Goal: Information Seeking & Learning: Check status

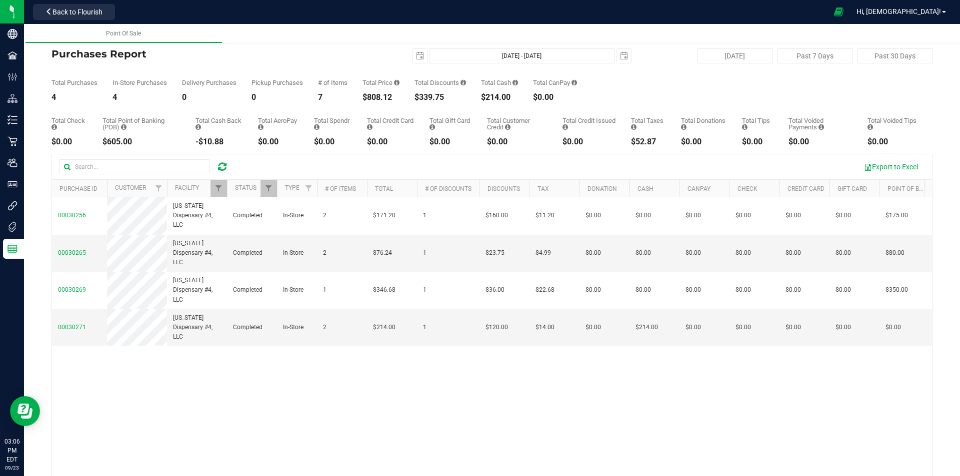
click at [222, 159] on div at bounding box center [148, 166] width 178 height 15
click at [223, 162] on icon at bounding box center [222, 167] width 8 height 10
click at [220, 186] on span "Filter" at bounding box center [218, 188] width 8 height 8
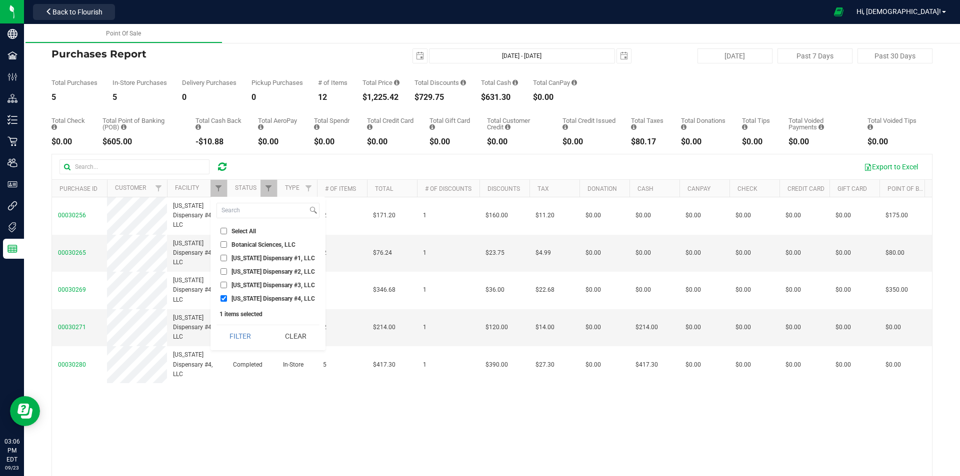
click at [243, 296] on span "[US_STATE] Dispensary #4, LLC" at bounding box center [272, 299] width 83 height 6
click at [227, 295] on input "[US_STATE] Dispensary #4, LLC" at bounding box center [223, 298] width 6 height 6
checkbox input "false"
click at [242, 290] on ul "Select All Botanical Sciences, LLC [US_STATE] Dispensary #1, LLC [US_STATE] Dis…" at bounding box center [267, 265] width 103 height 78
click at [239, 285] on span "[US_STATE] Dispensary #3, LLC" at bounding box center [272, 285] width 83 height 6
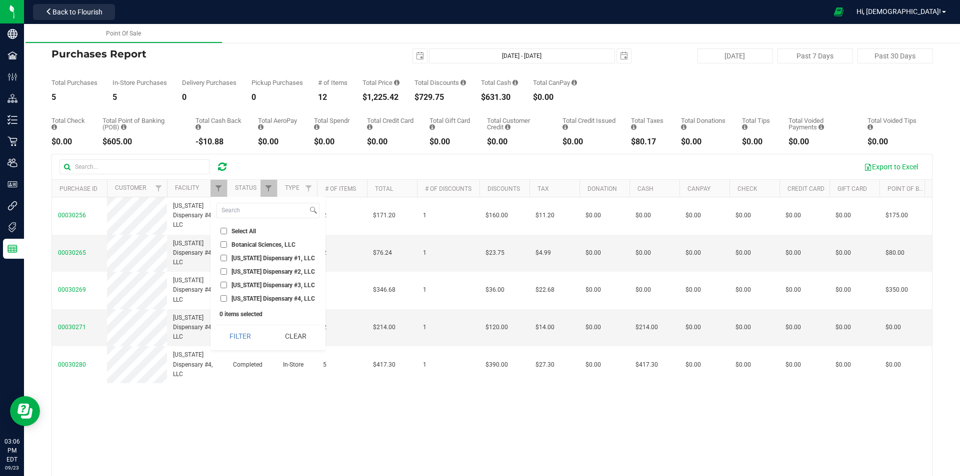
click at [227, 285] on input "[US_STATE] Dispensary #3, LLC" at bounding box center [223, 285] width 6 height 6
checkbox input "true"
click at [243, 330] on button "Filter" at bounding box center [240, 336] width 48 height 22
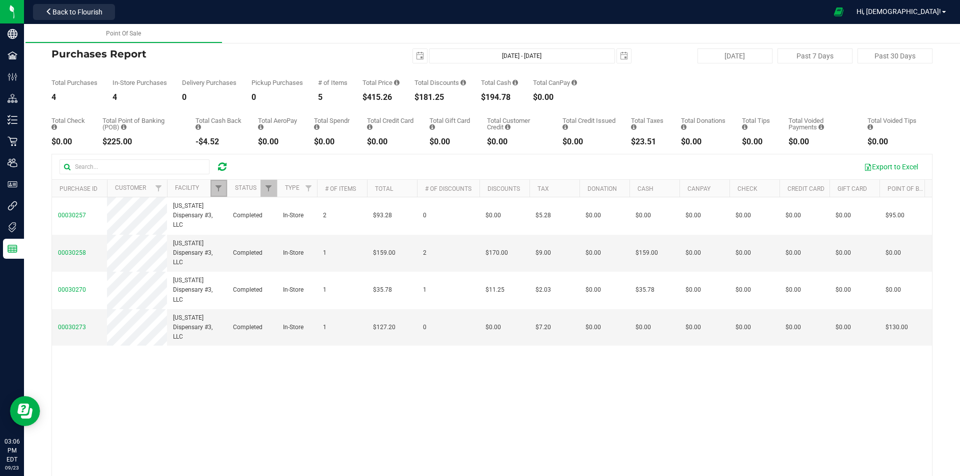
click at [217, 182] on link "Filter" at bounding box center [218, 188] width 16 height 17
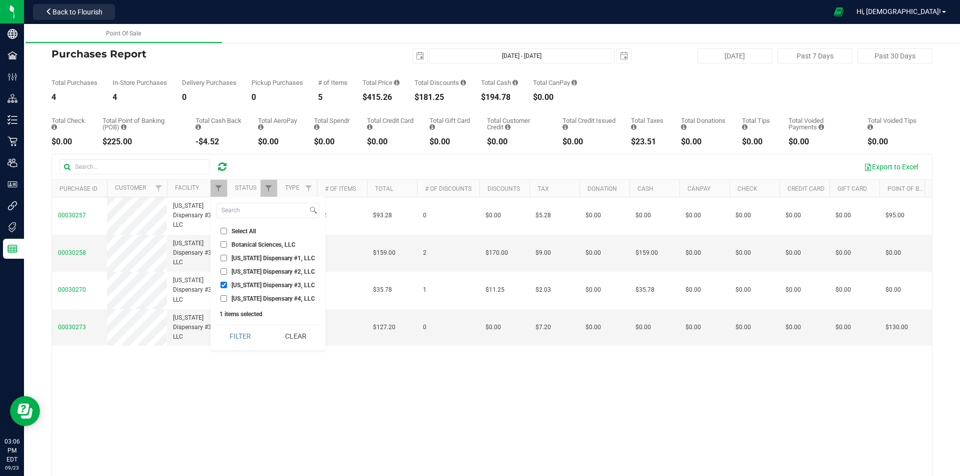
click at [259, 280] on li "[US_STATE] Dispensary #3, LLC" at bounding box center [267, 285] width 103 height 10
click at [264, 272] on span "[US_STATE] Dispensary #2, LLC" at bounding box center [272, 272] width 83 height 6
click at [227, 272] on input "[US_STATE] Dispensary #2, LLC" at bounding box center [223, 271] width 6 height 6
checkbox input "true"
click at [260, 287] on span "[US_STATE] Dispensary #3, LLC" at bounding box center [272, 285] width 83 height 6
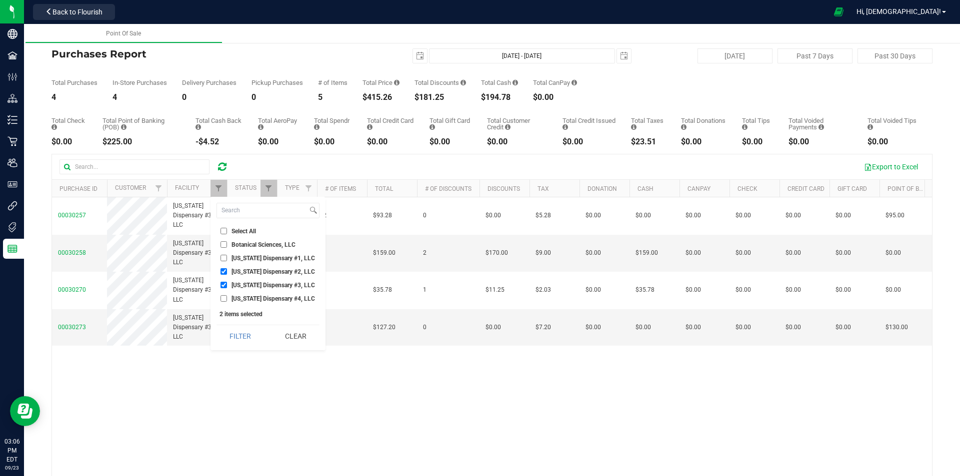
click at [227, 287] on input "[US_STATE] Dispensary #3, LLC" at bounding box center [223, 285] width 6 height 6
checkbox input "false"
click at [249, 335] on button "Filter" at bounding box center [240, 336] width 48 height 22
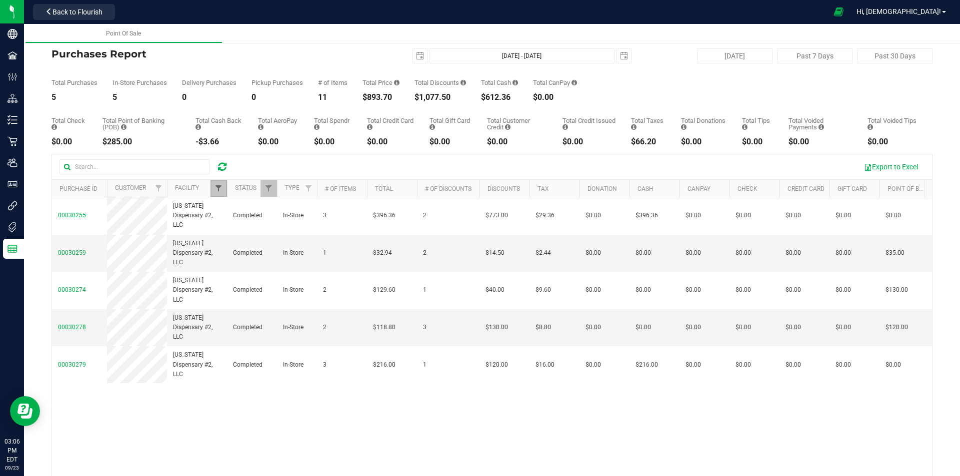
click at [220, 187] on span "Filter" at bounding box center [218, 188] width 8 height 8
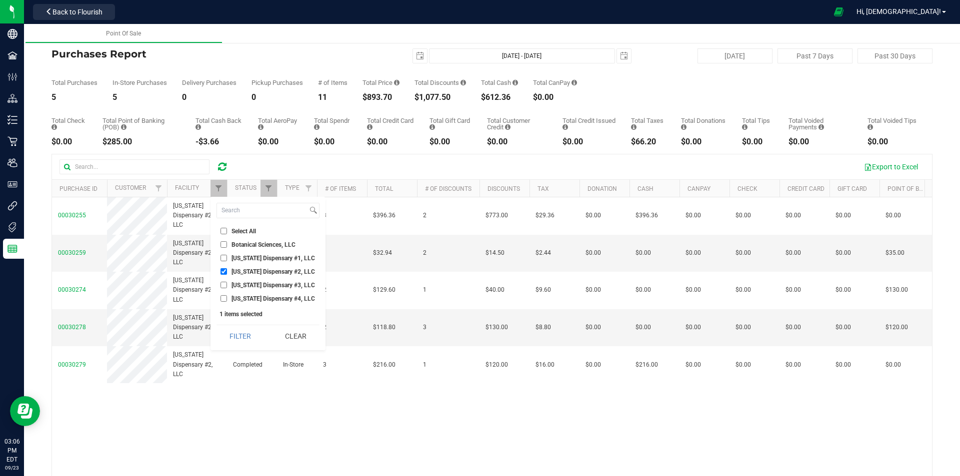
click at [254, 253] on li "[US_STATE] Dispensary #1, LLC" at bounding box center [267, 258] width 103 height 10
click at [249, 262] on li "[US_STATE] Dispensary #1, LLC" at bounding box center [267, 258] width 103 height 10
click at [245, 261] on span "[US_STATE] Dispensary #1, LLC" at bounding box center [272, 258] width 83 height 6
click at [227, 261] on input "[US_STATE] Dispensary #1, LLC" at bounding box center [223, 258] width 6 height 6
checkbox input "true"
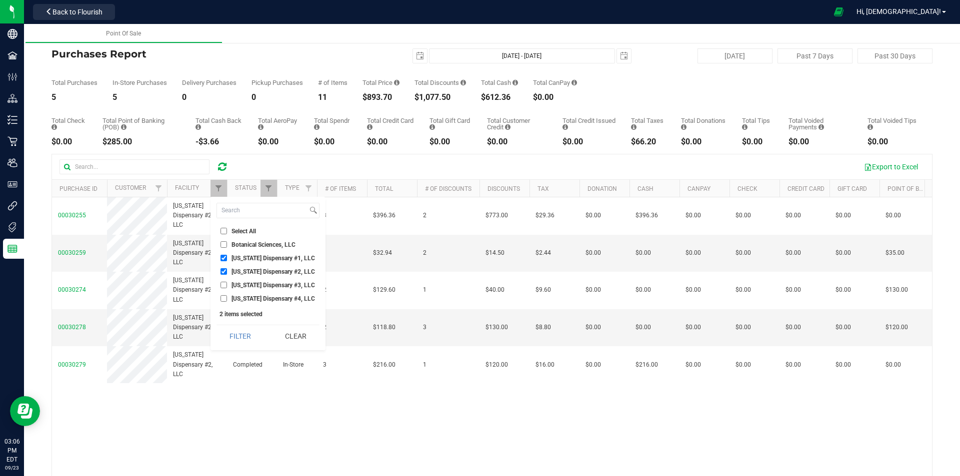
click at [245, 270] on span "[US_STATE] Dispensary #2, LLC" at bounding box center [272, 272] width 83 height 6
click at [227, 270] on input "[US_STATE] Dispensary #2, LLC" at bounding box center [223, 271] width 6 height 6
checkbox input "false"
click at [239, 331] on button "Filter" at bounding box center [240, 336] width 48 height 22
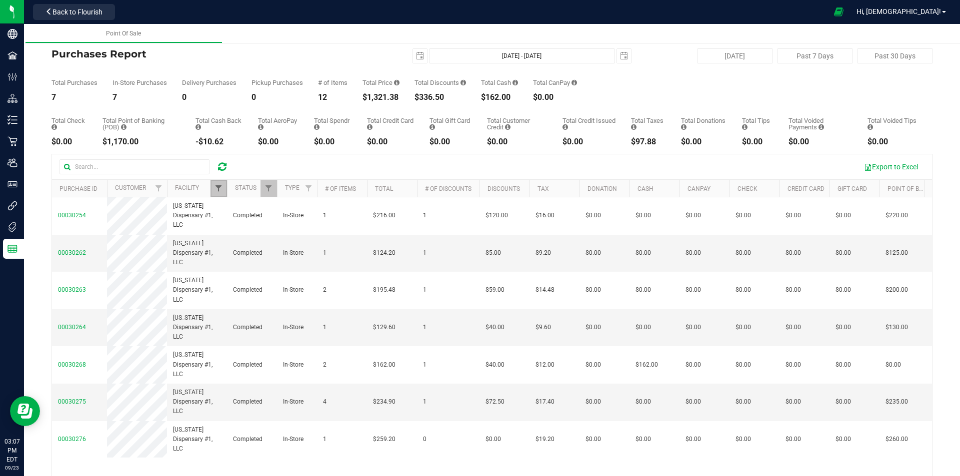
click at [217, 190] on span "Filter" at bounding box center [218, 188] width 8 height 8
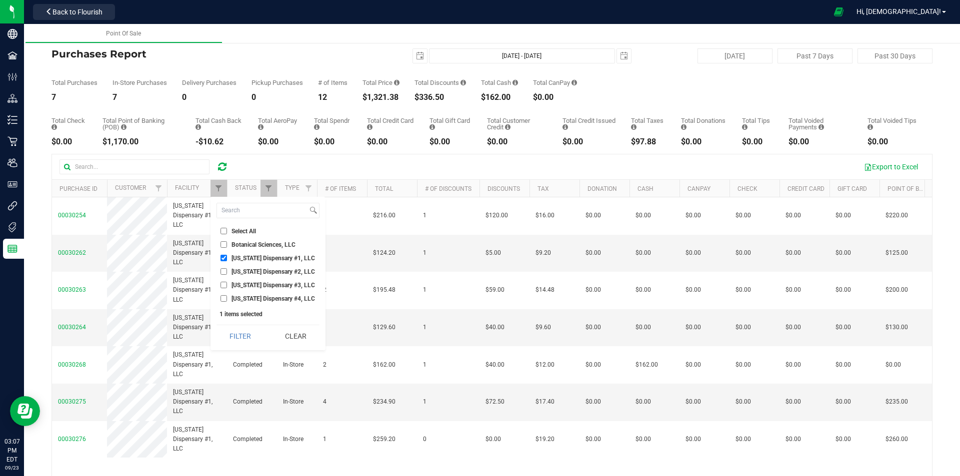
click at [246, 257] on span "[US_STATE] Dispensary #1, LLC" at bounding box center [272, 258] width 83 height 6
click at [227, 257] on input "[US_STATE] Dispensary #1, LLC" at bounding box center [223, 258] width 6 height 6
checkbox input "false"
click at [254, 300] on li "[US_STATE] Dispensary #4, LLC" at bounding box center [267, 298] width 103 height 10
click at [255, 296] on span "[US_STATE] Dispensary #4, LLC" at bounding box center [272, 299] width 83 height 6
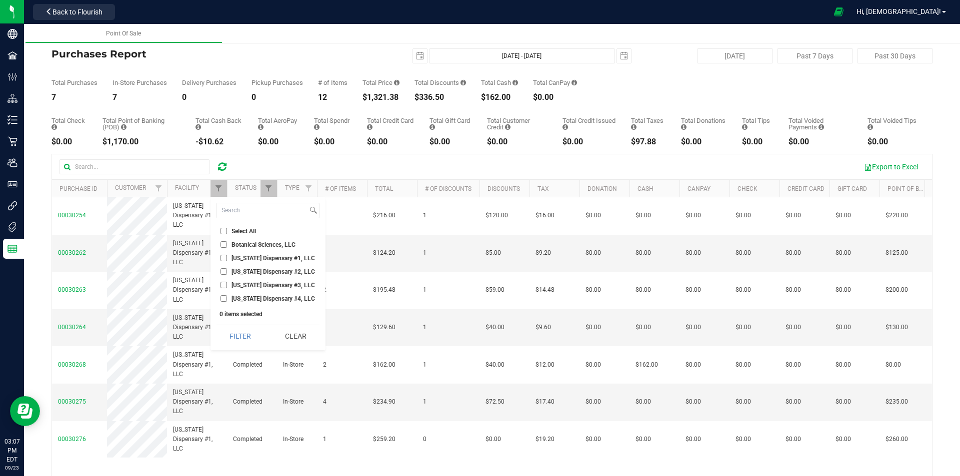
click at [227, 295] on input "[US_STATE] Dispensary #4, LLC" at bounding box center [223, 298] width 6 height 6
checkbox input "true"
click at [244, 339] on button "Filter" at bounding box center [240, 336] width 48 height 22
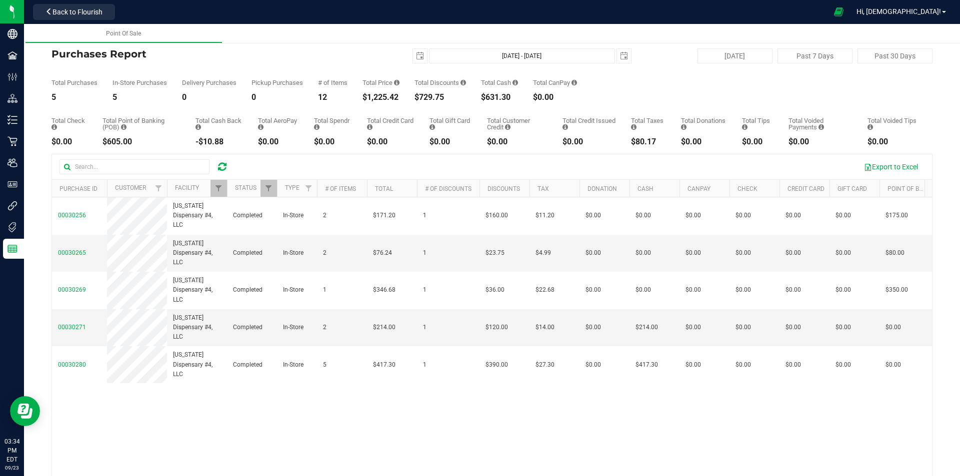
click at [224, 163] on icon at bounding box center [222, 167] width 8 height 10
click at [221, 163] on icon at bounding box center [222, 167] width 8 height 10
